Goal: Navigation & Orientation: Find specific page/section

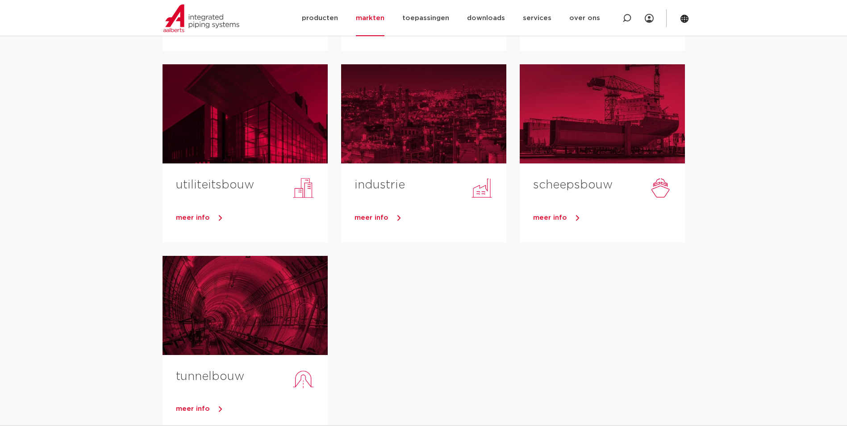
scroll to position [312, 0]
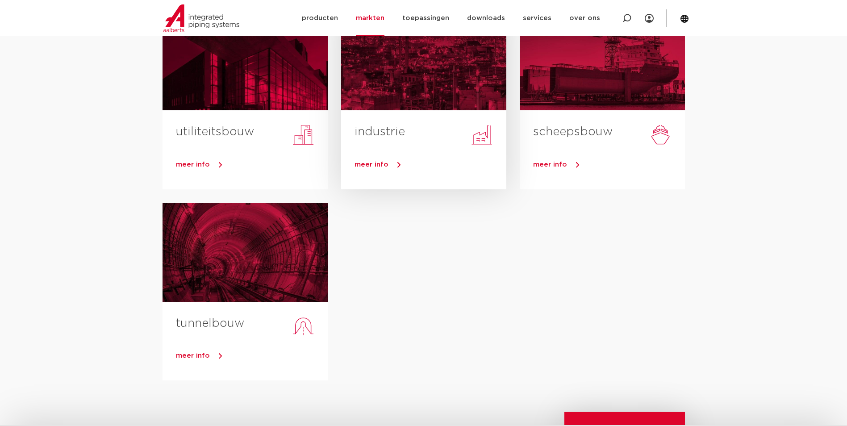
click at [380, 164] on span "meer info" at bounding box center [371, 164] width 34 height 7
